Goal: Information Seeking & Learning: Learn about a topic

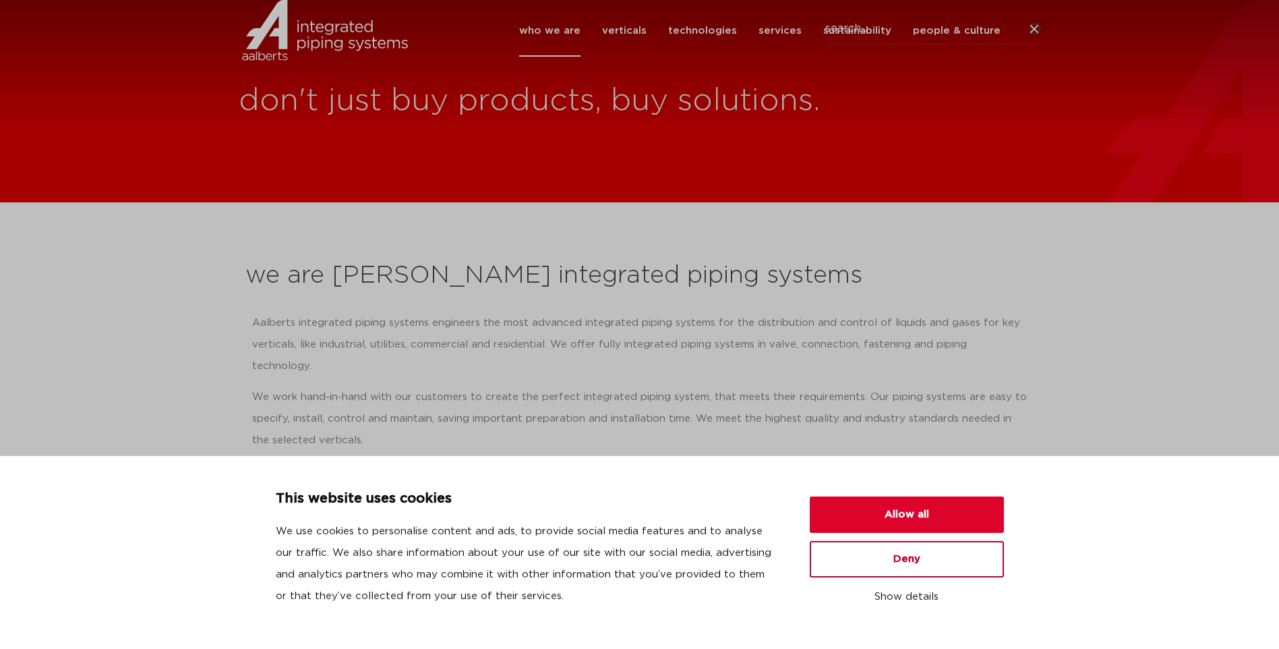
click at [986, 556] on button "Deny" at bounding box center [907, 559] width 194 height 36
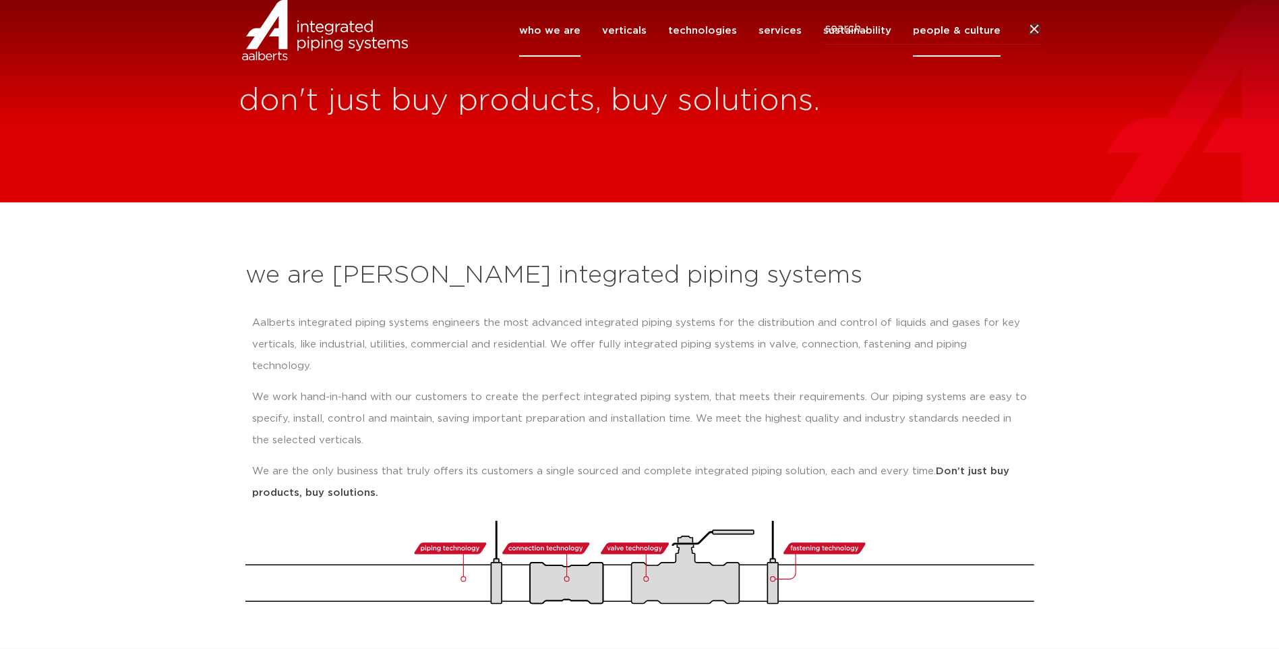
click at [938, 57] on link "people & culture" at bounding box center [957, 31] width 88 height 52
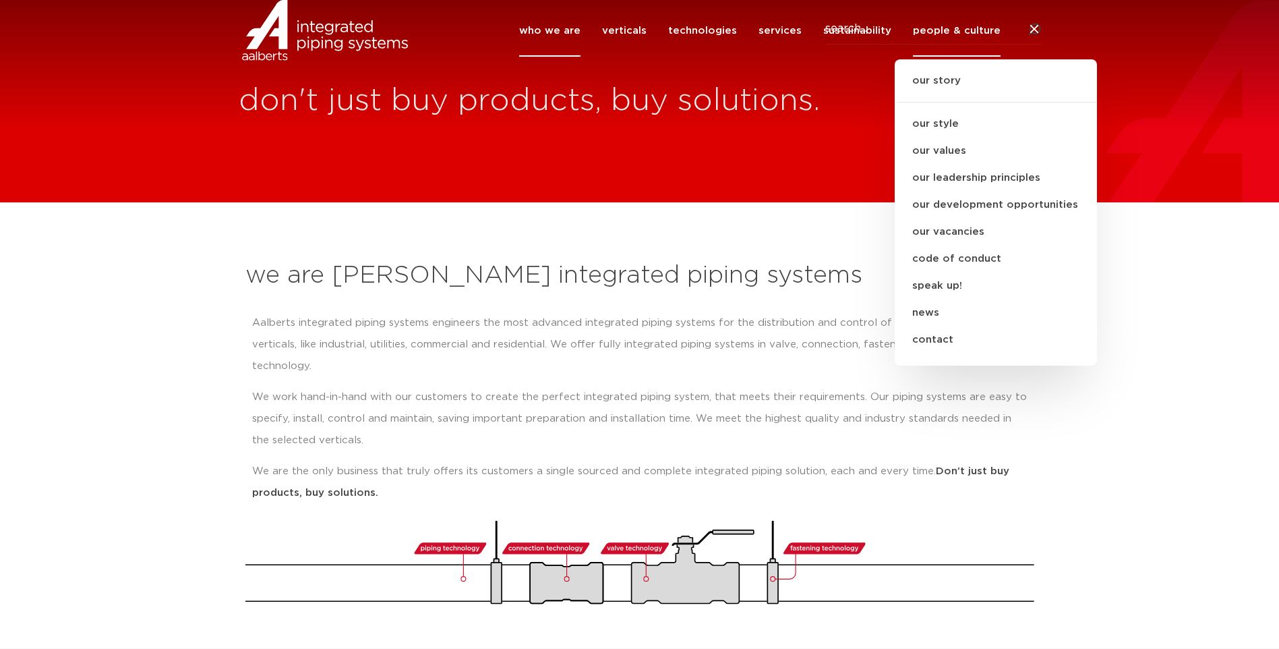
click at [931, 92] on ul "our story our style our values our leadership principles our development opport…" at bounding box center [996, 212] width 202 height 306
click at [939, 103] on link "our story" at bounding box center [996, 88] width 202 height 30
